Goal: Navigation & Orientation: Find specific page/section

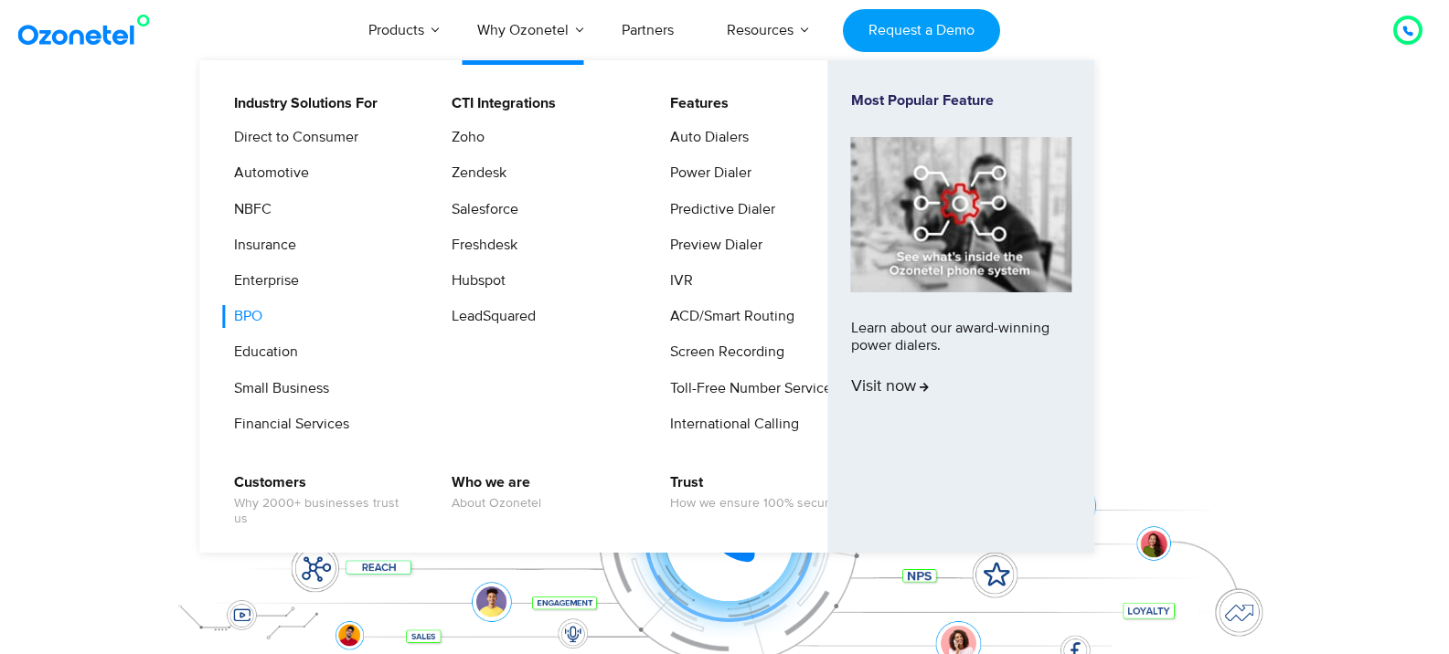
click at [240, 315] on link "BPO" at bounding box center [243, 316] width 43 height 23
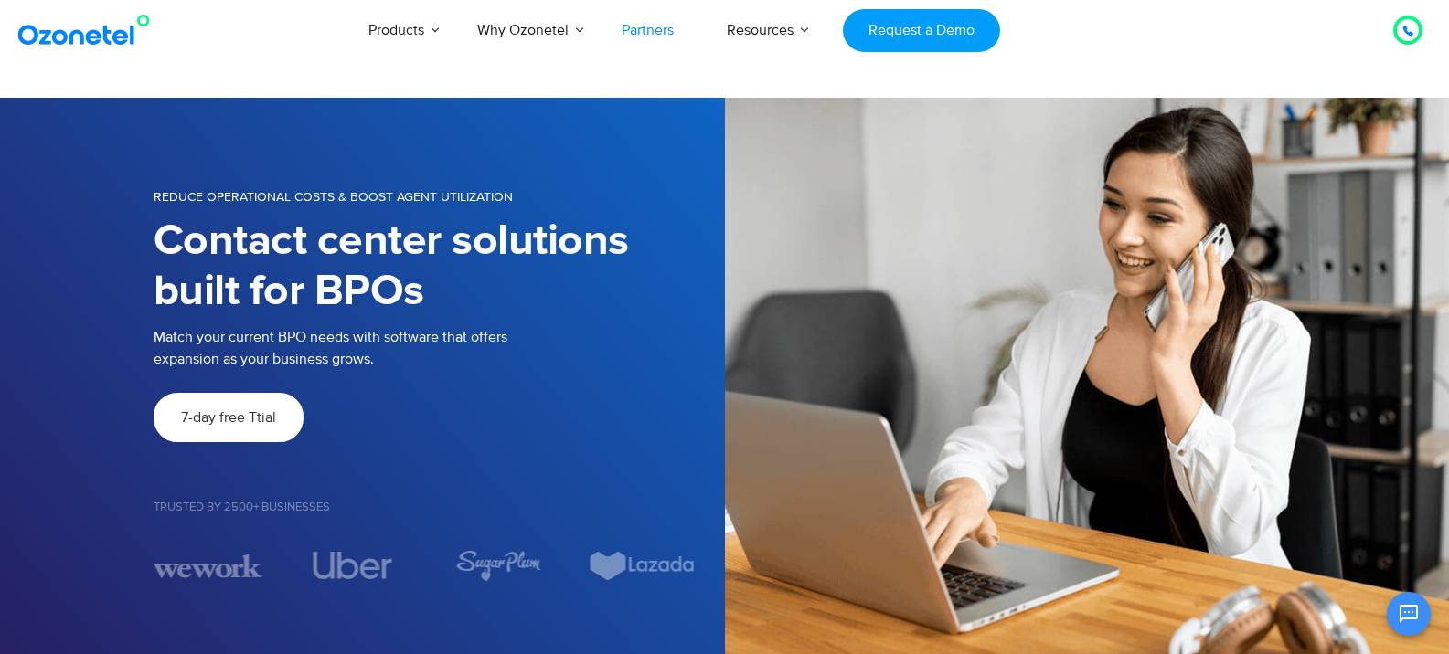
click at [654, 28] on link "Partners" at bounding box center [647, 30] width 105 height 60
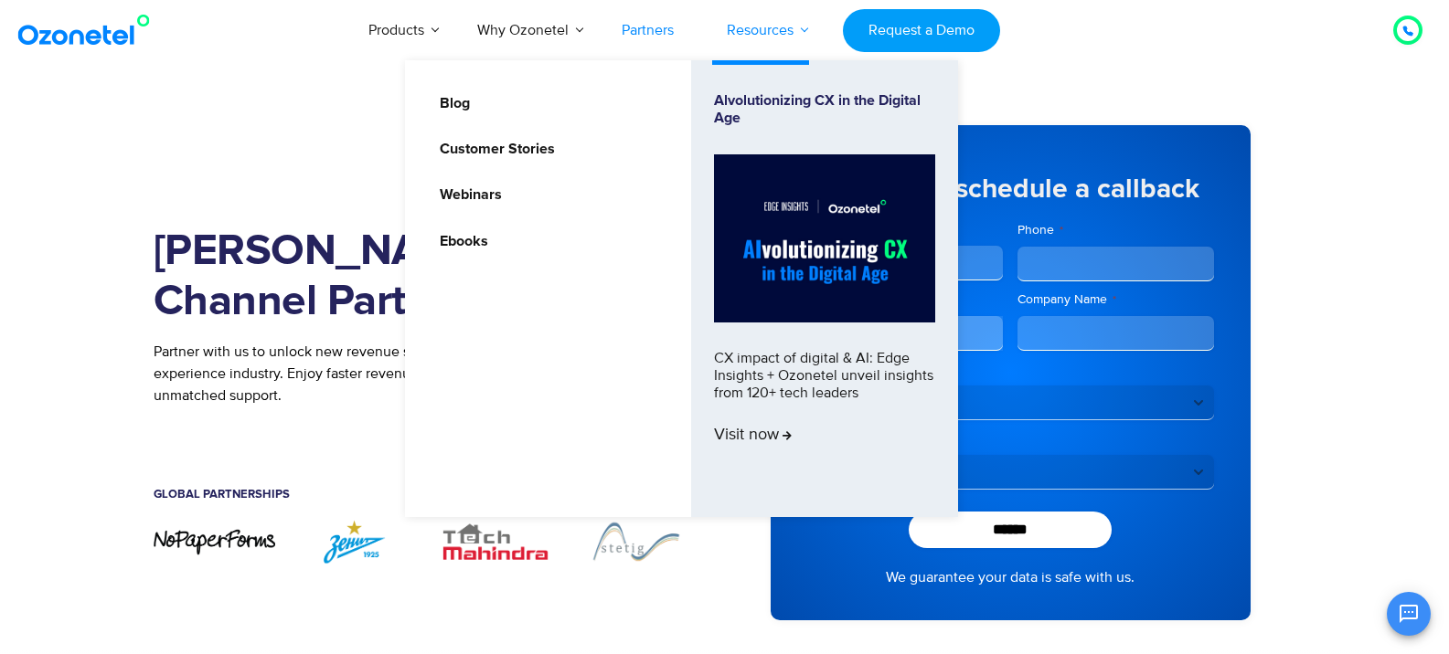
click at [801, 31] on link "Resources" at bounding box center [760, 30] width 120 height 60
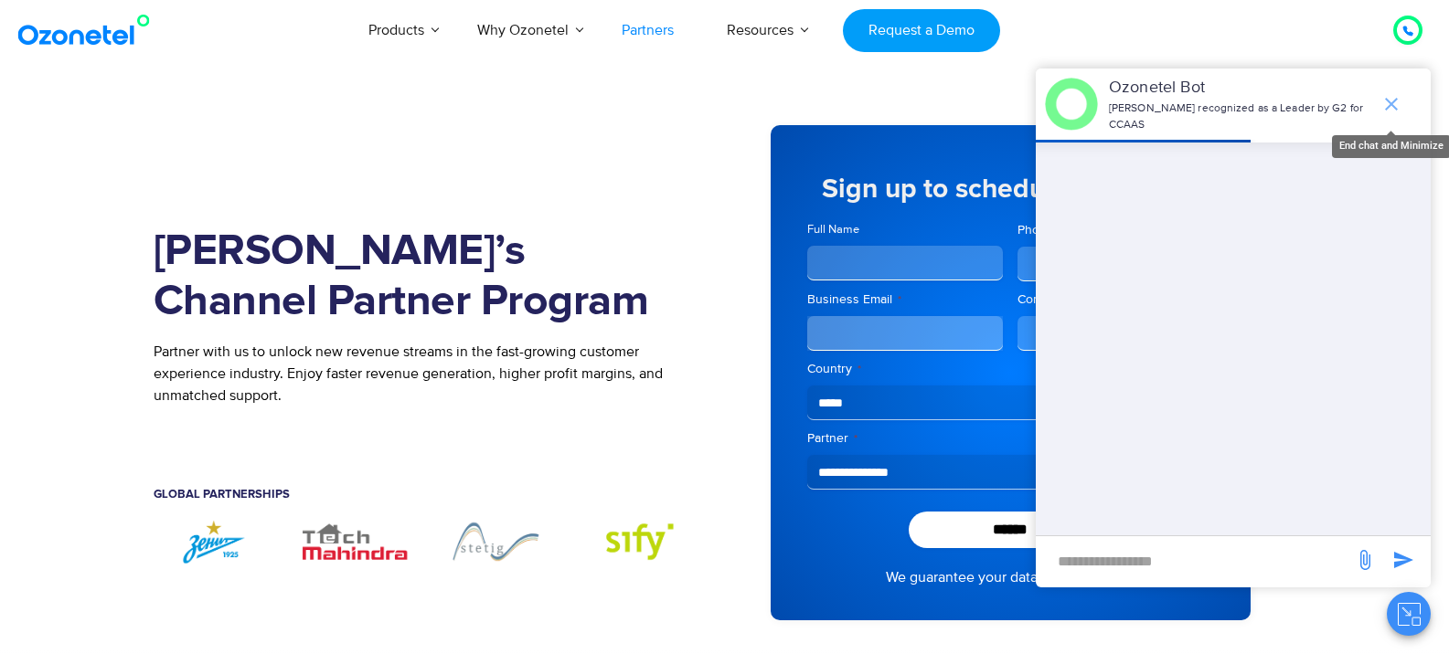
click at [1394, 100] on icon "end chat or minimize" at bounding box center [1391, 104] width 13 height 13
